Goal: Information Seeking & Learning: Compare options

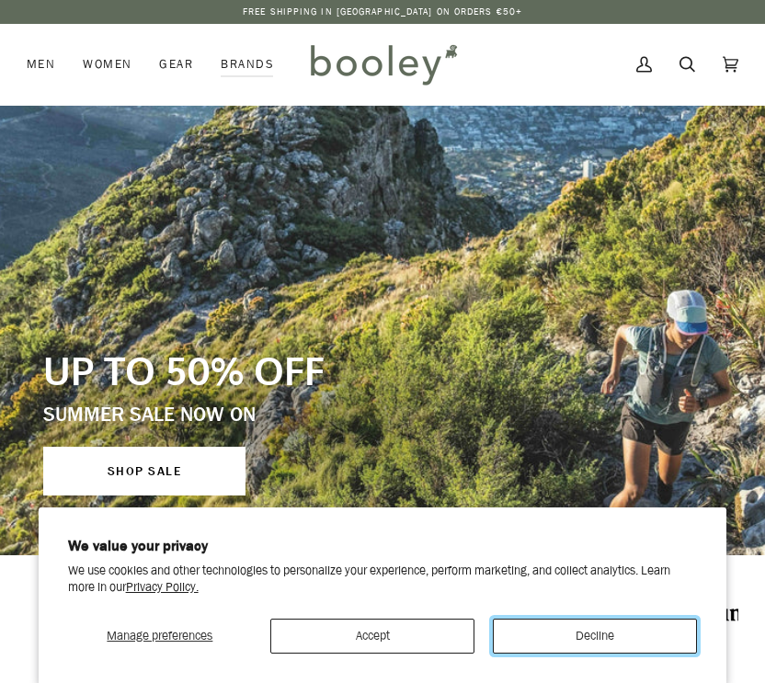
click at [555, 634] on button "Decline" at bounding box center [595, 636] width 204 height 35
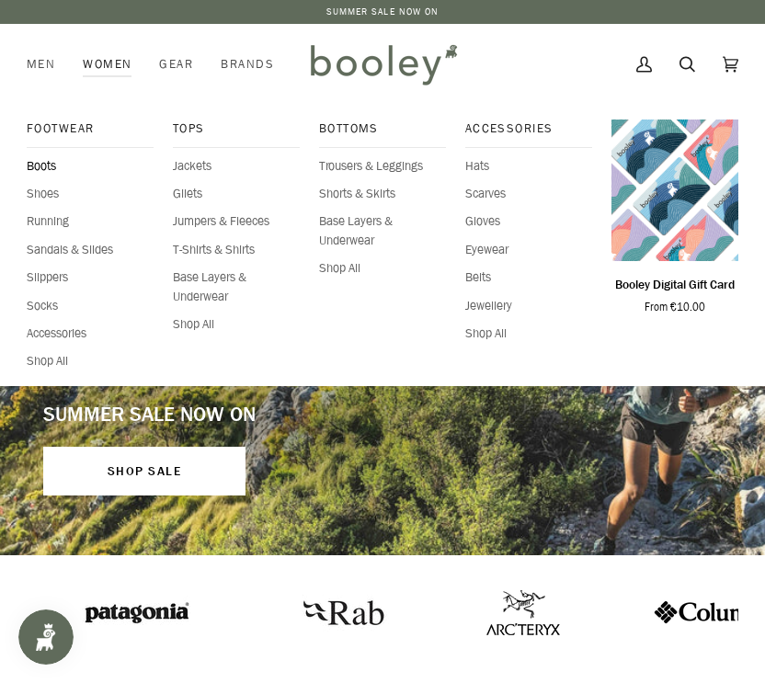
click at [47, 168] on span "Boots" at bounding box center [91, 166] width 128 height 18
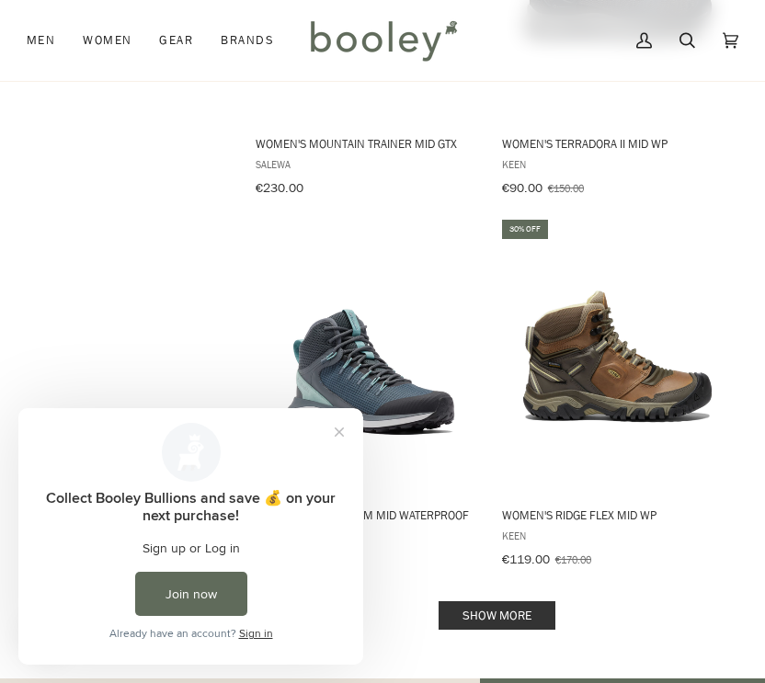
scroll to position [3592, 0]
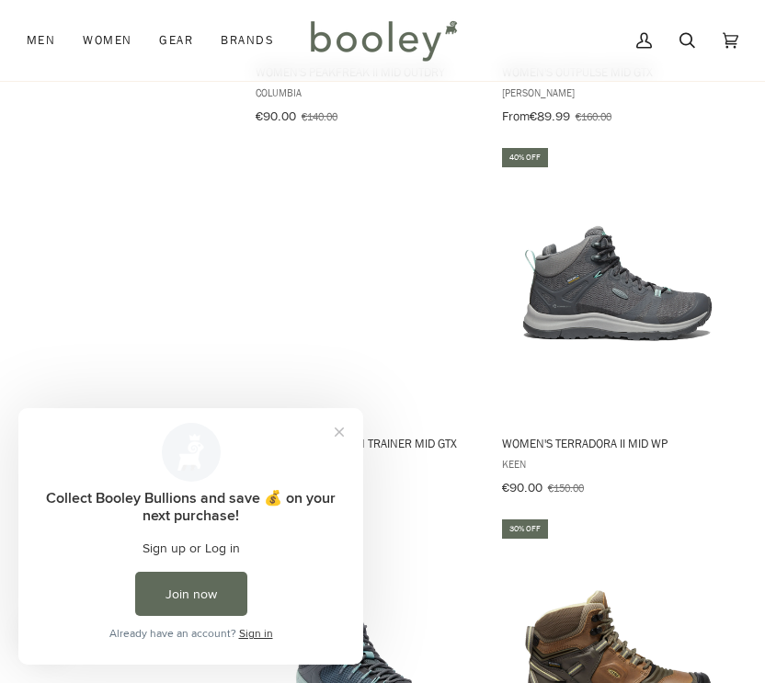
scroll to position [2880, 0]
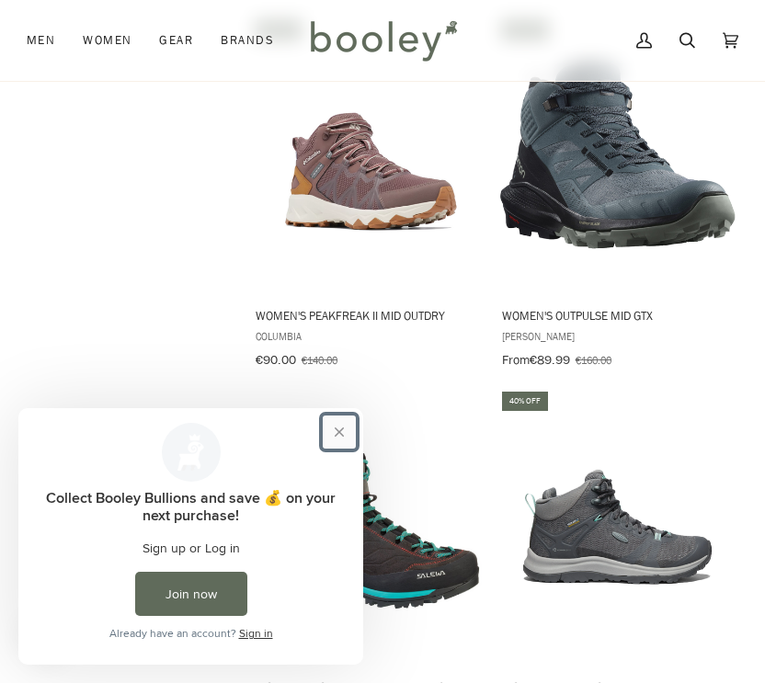
click at [343, 431] on button "Close prompt" at bounding box center [339, 432] width 33 height 33
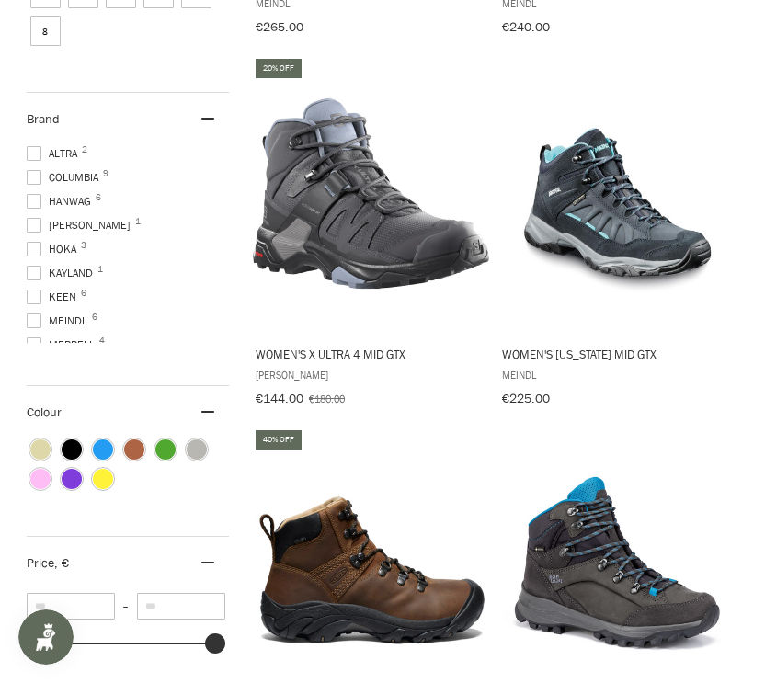
scroll to position [0, 0]
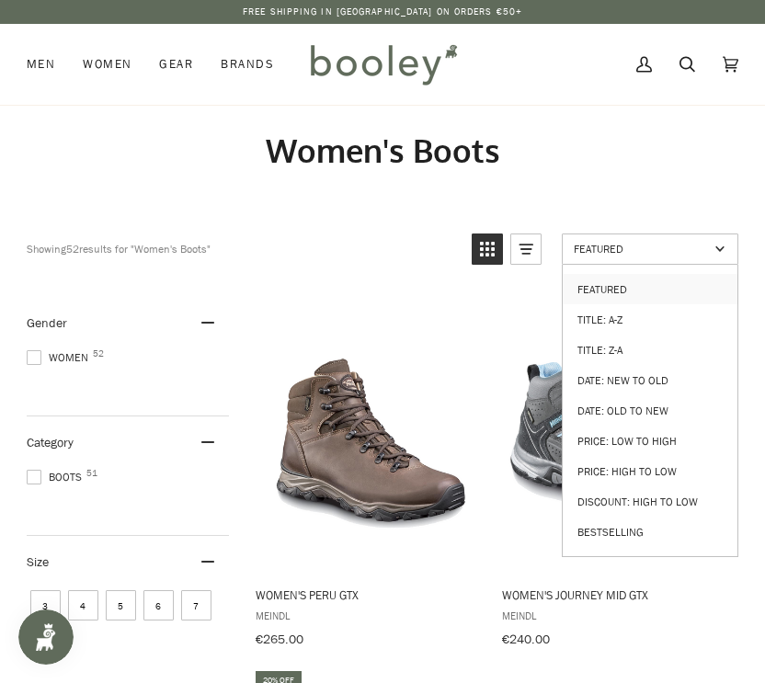
click at [599, 250] on span "Featured" at bounding box center [641, 249] width 135 height 16
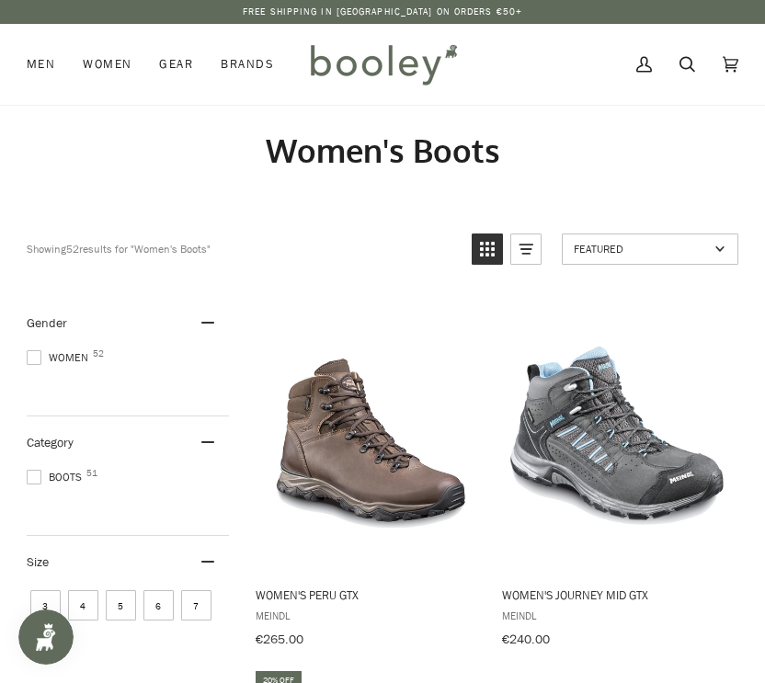
click at [599, 251] on span "Featured" at bounding box center [641, 249] width 135 height 16
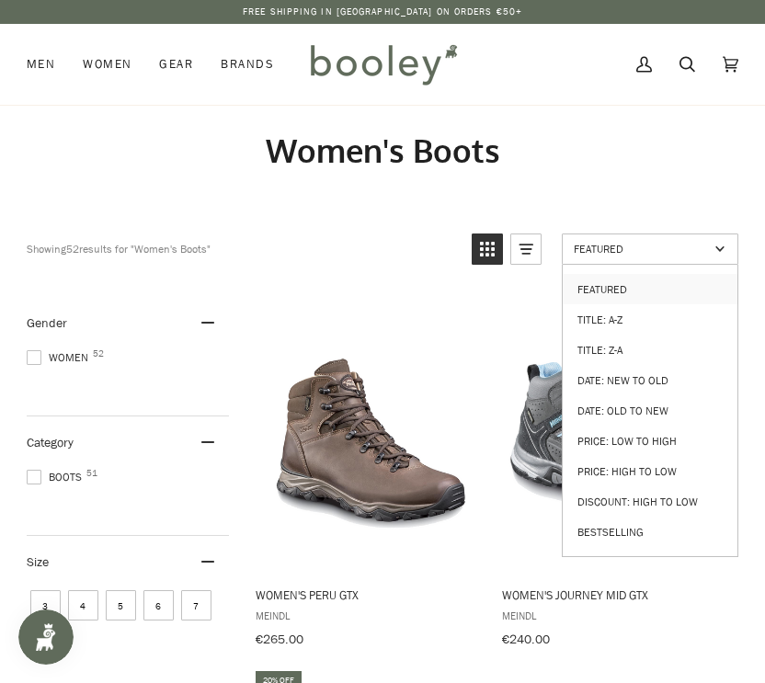
click at [599, 251] on span "Featured" at bounding box center [641, 249] width 135 height 16
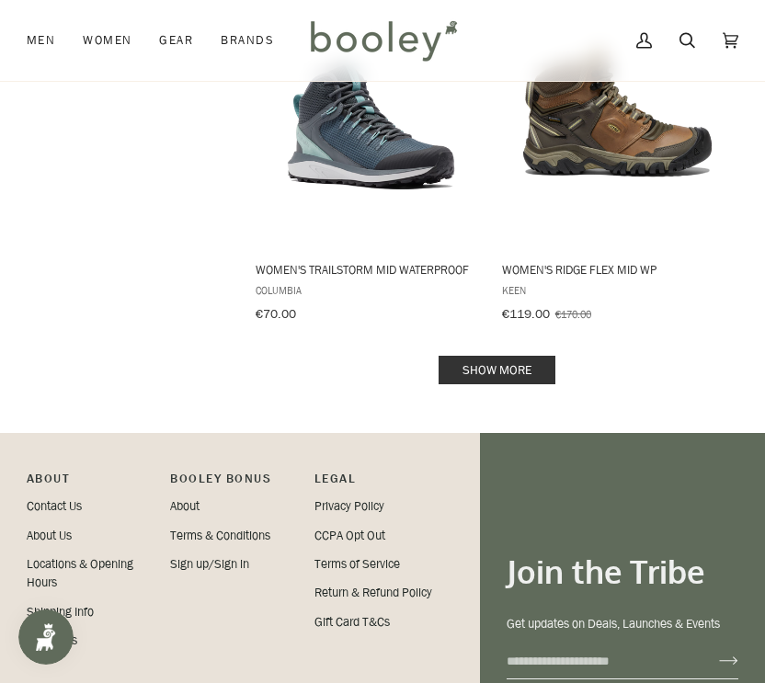
scroll to position [3838, 0]
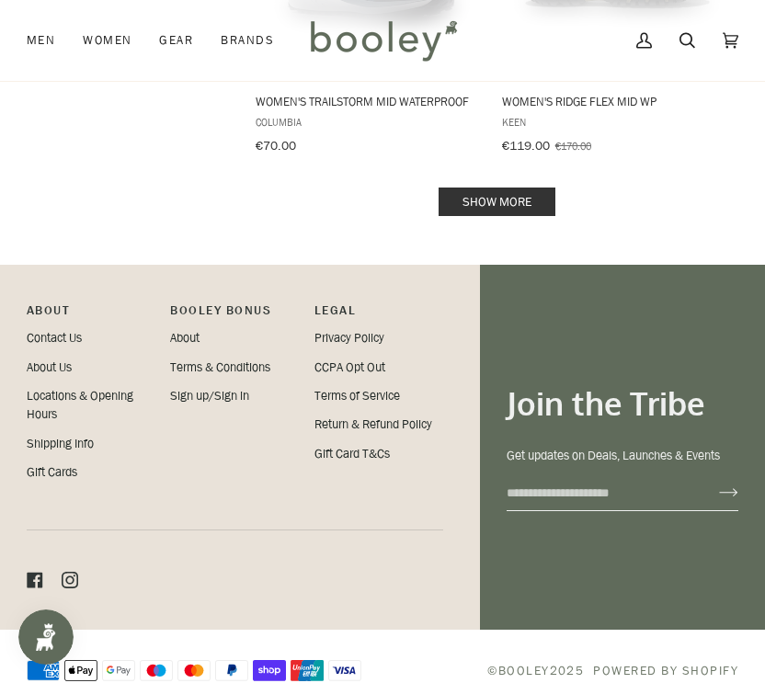
click at [476, 188] on link "Show more" at bounding box center [497, 202] width 117 height 29
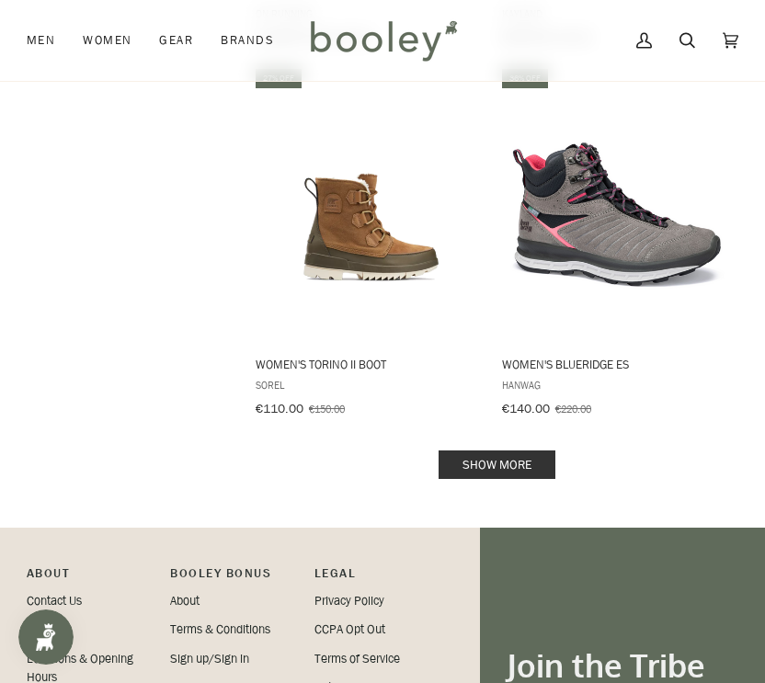
scroll to position [7387, 0]
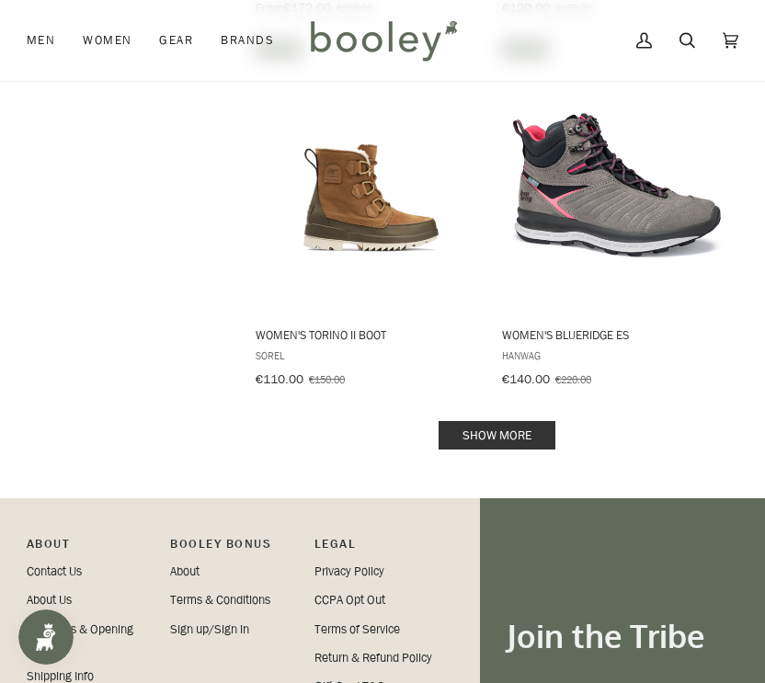
click at [487, 421] on link "Show more" at bounding box center [497, 435] width 117 height 29
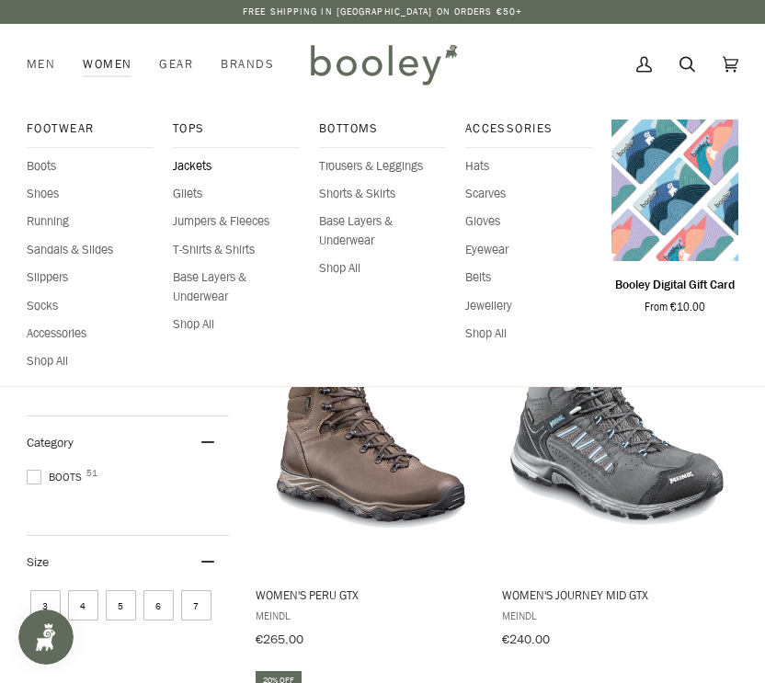
click at [192, 162] on span "Jackets" at bounding box center [237, 166] width 128 height 18
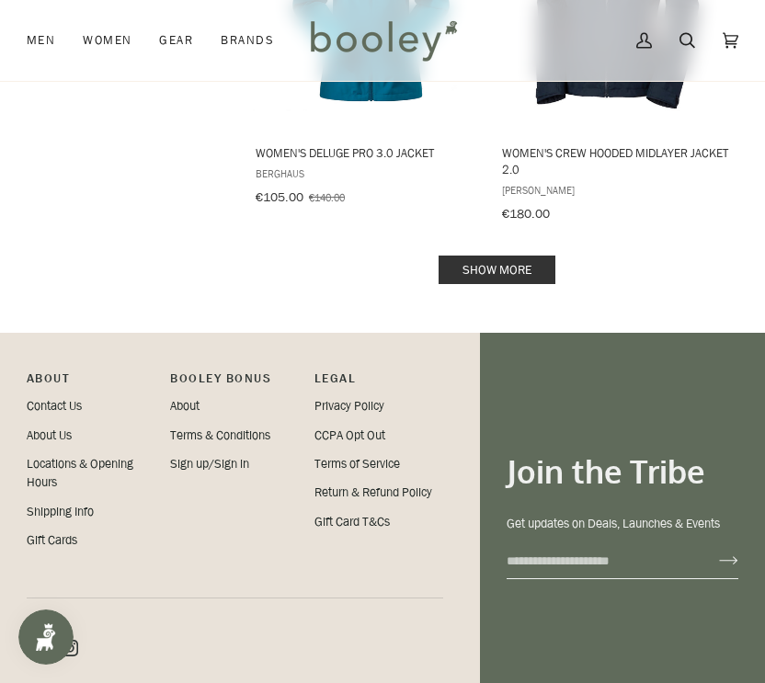
scroll to position [3842, 0]
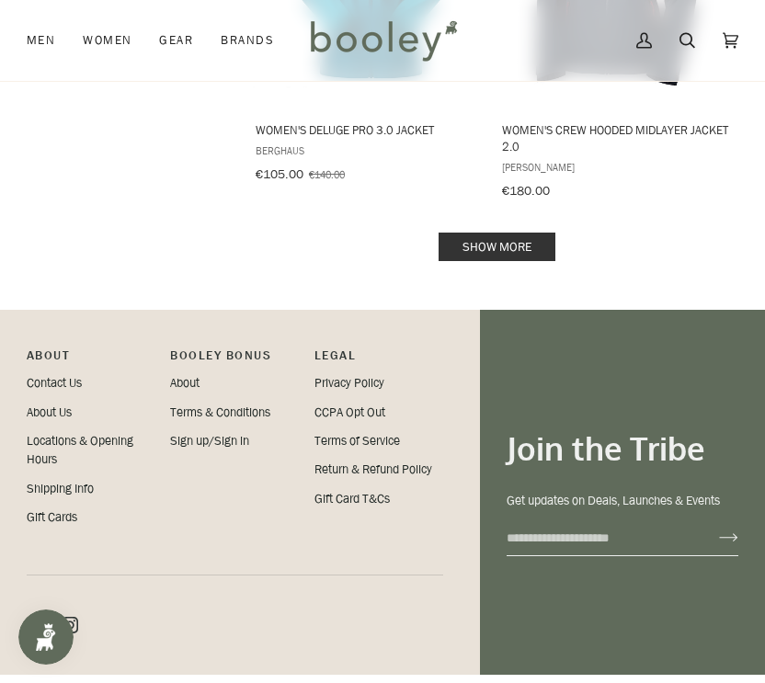
click at [516, 233] on link "Show more" at bounding box center [497, 247] width 117 height 29
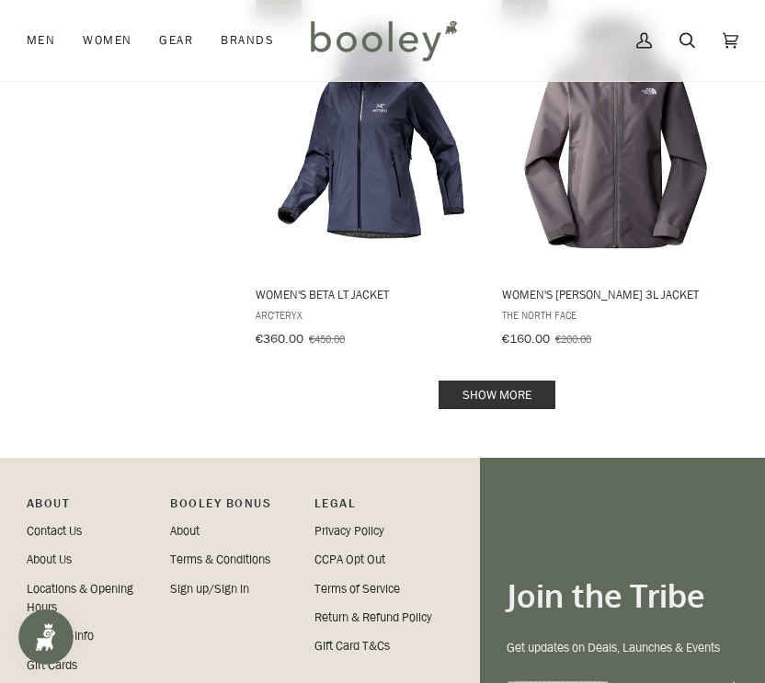
scroll to position [7562, 0]
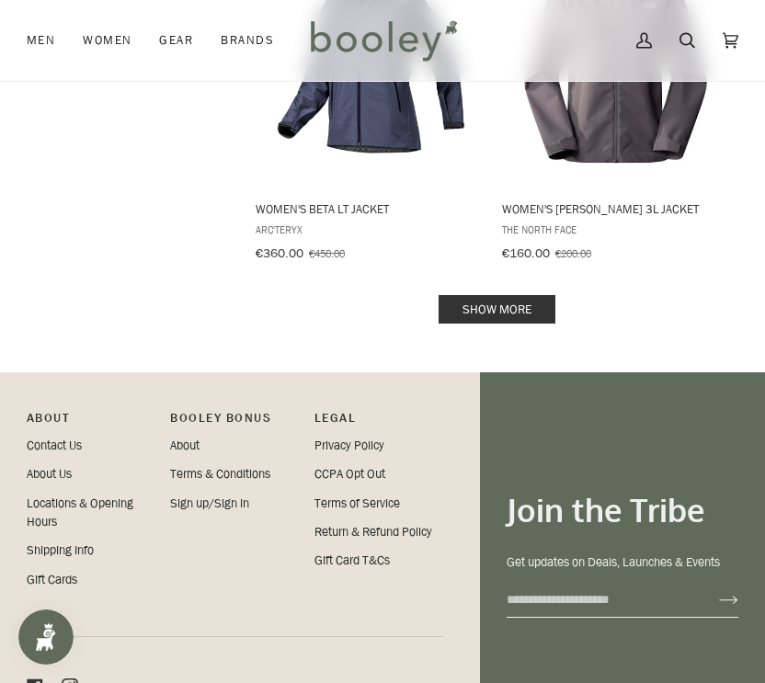
click at [481, 295] on link "Show more" at bounding box center [497, 309] width 117 height 29
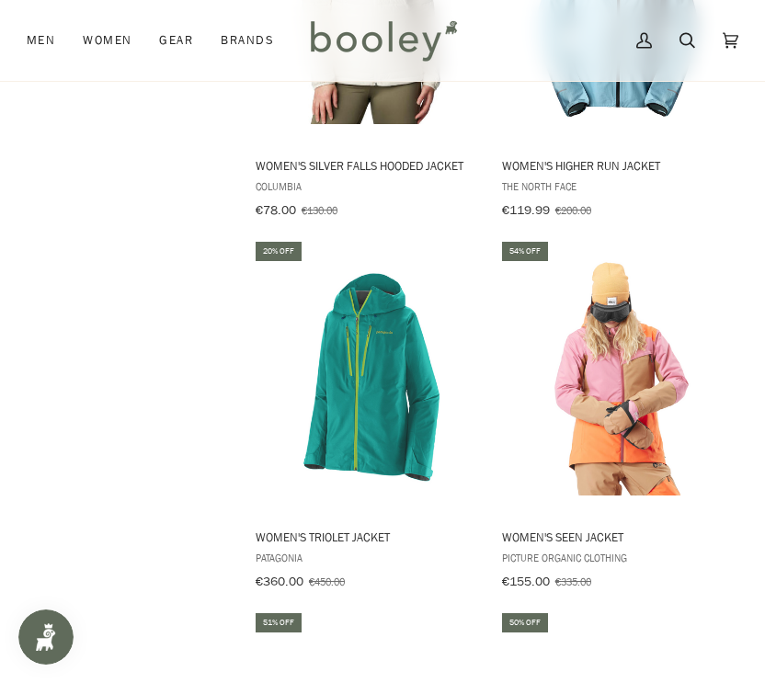
scroll to position [9994, 0]
